Goal: Task Accomplishment & Management: Complete application form

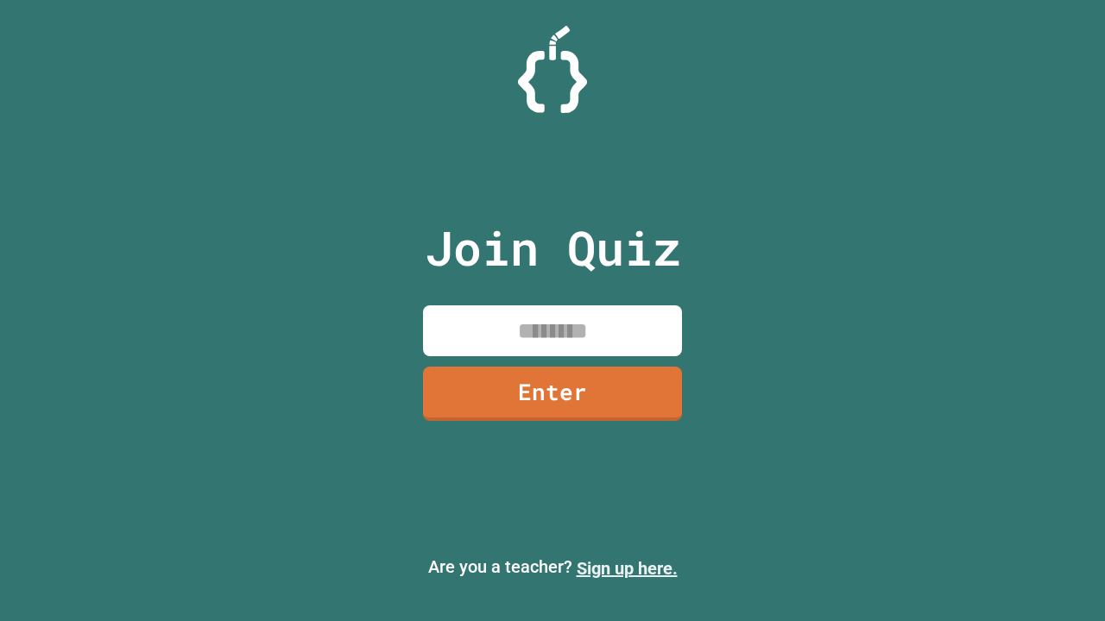
click at [627, 569] on link "Sign up here." at bounding box center [627, 568] width 101 height 21
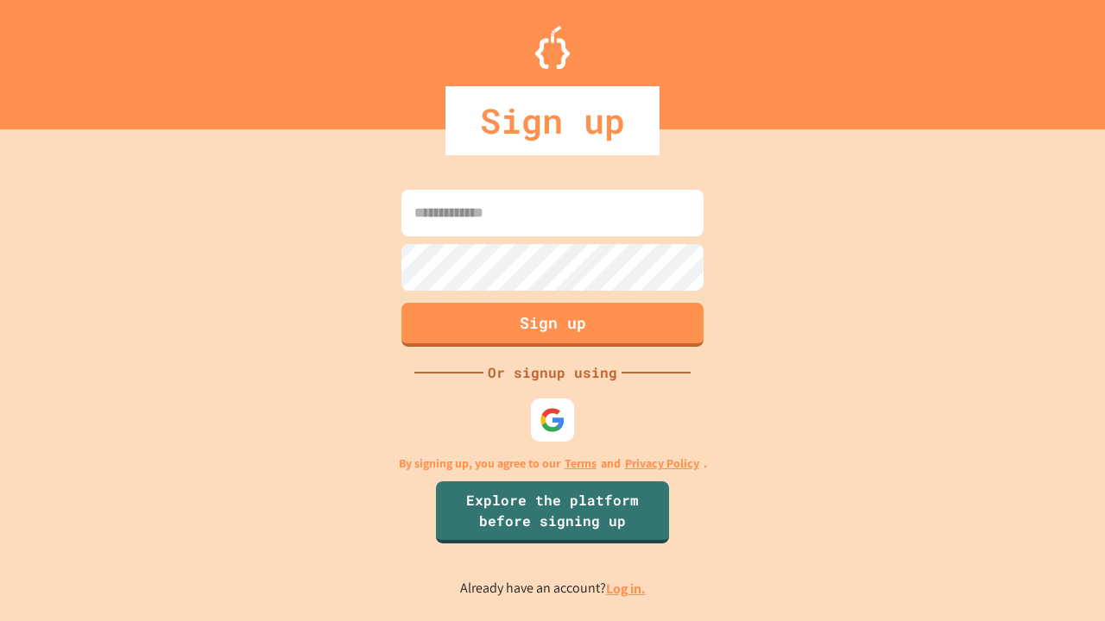
click at [627, 589] on link "Log in." at bounding box center [626, 589] width 40 height 18
